Goal: Task Accomplishment & Management: Understand process/instructions

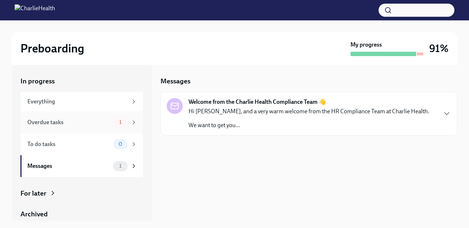
click at [54, 126] on div "Overdue tasks" at bounding box center [68, 123] width 83 height 8
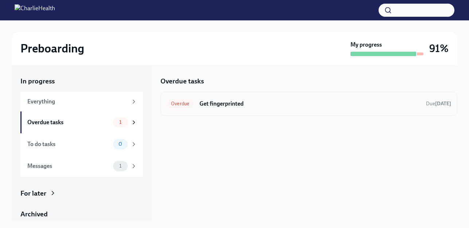
click at [297, 105] on h6 "Get fingerprinted" at bounding box center [310, 104] width 221 height 8
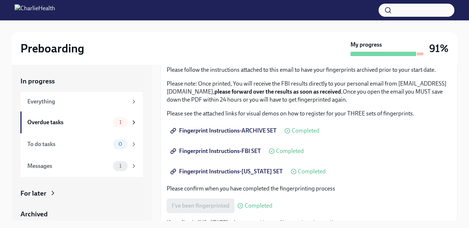
scroll to position [73, 0]
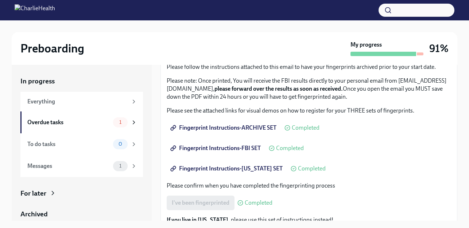
click at [223, 166] on span "Fingerprint Instructions-[US_STATE] SET" at bounding box center [227, 168] width 111 height 7
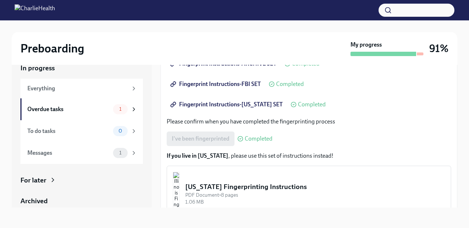
scroll to position [35, 0]
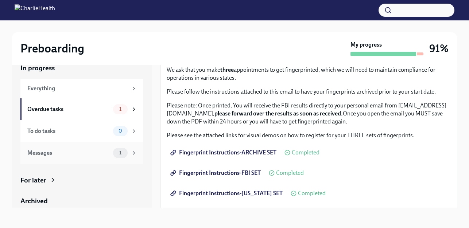
click at [57, 153] on div "Messages" at bounding box center [68, 153] width 83 height 8
